Goal: Transaction & Acquisition: Purchase product/service

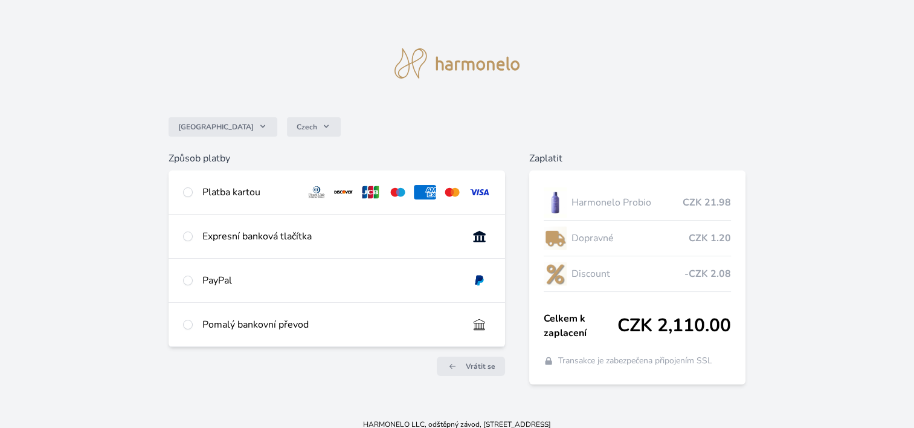
click at [479, 191] on img at bounding box center [479, 192] width 22 height 14
radio input "true"
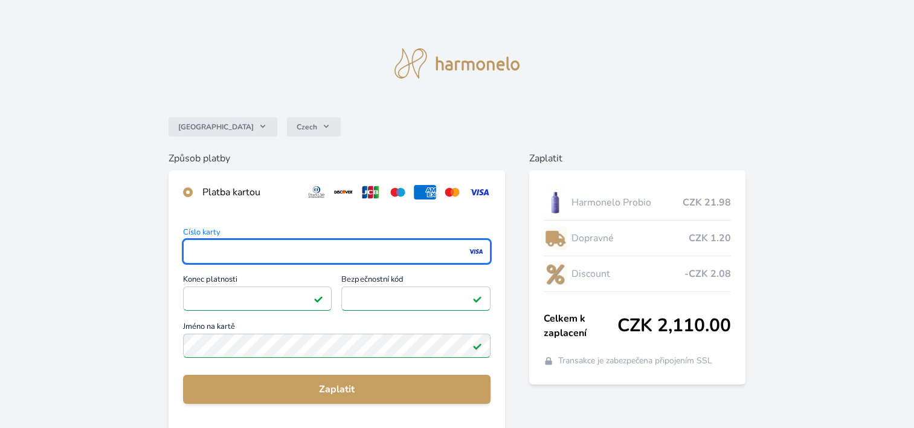
click at [394, 358] on label "Jméno na kartě" at bounding box center [337, 341] width 308 height 37
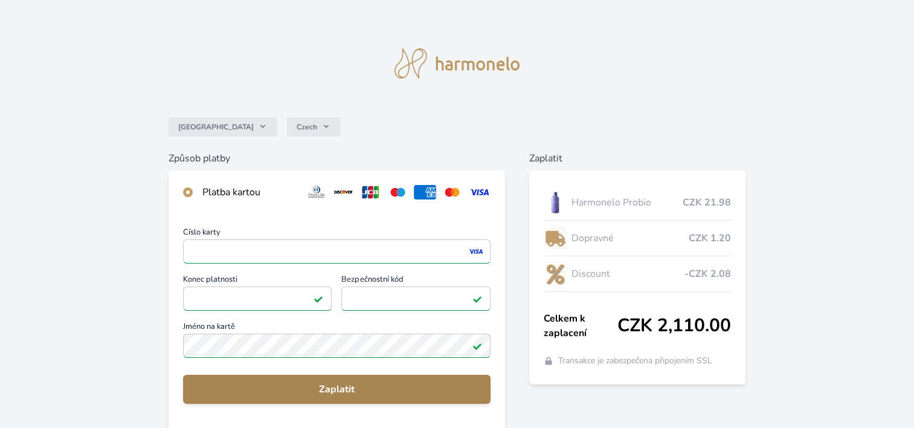
click at [384, 391] on span "Zaplatit" at bounding box center [337, 389] width 288 height 14
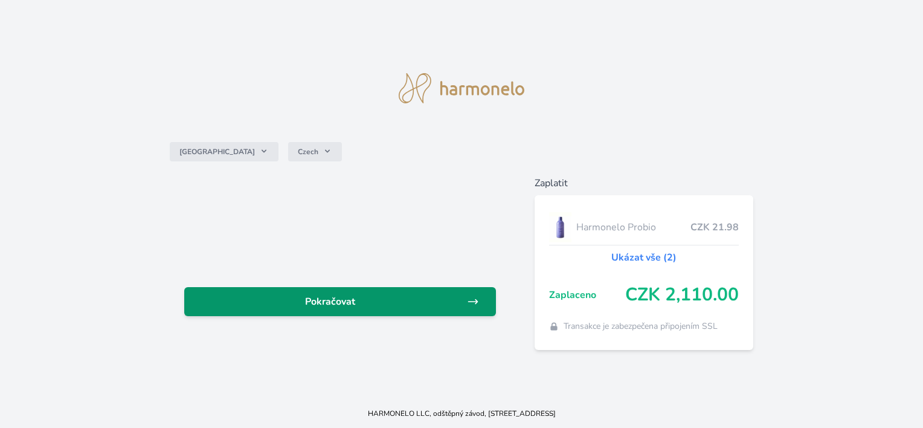
click at [422, 300] on span "Pokračovat" at bounding box center [330, 301] width 272 height 14
